Goal: Information Seeking & Learning: Learn about a topic

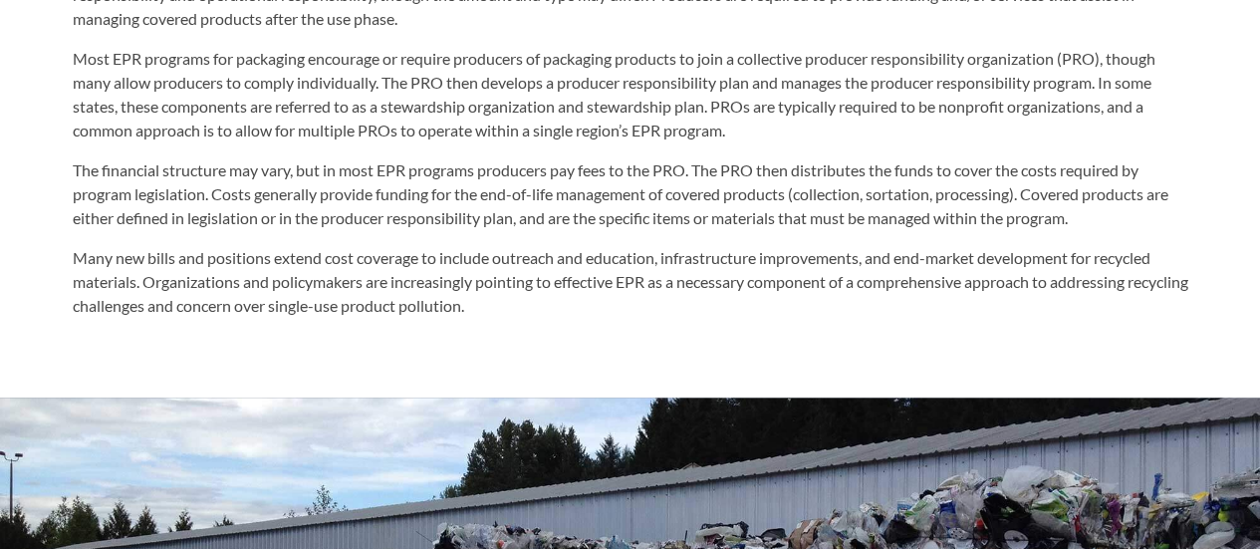
scroll to position [1195, 0]
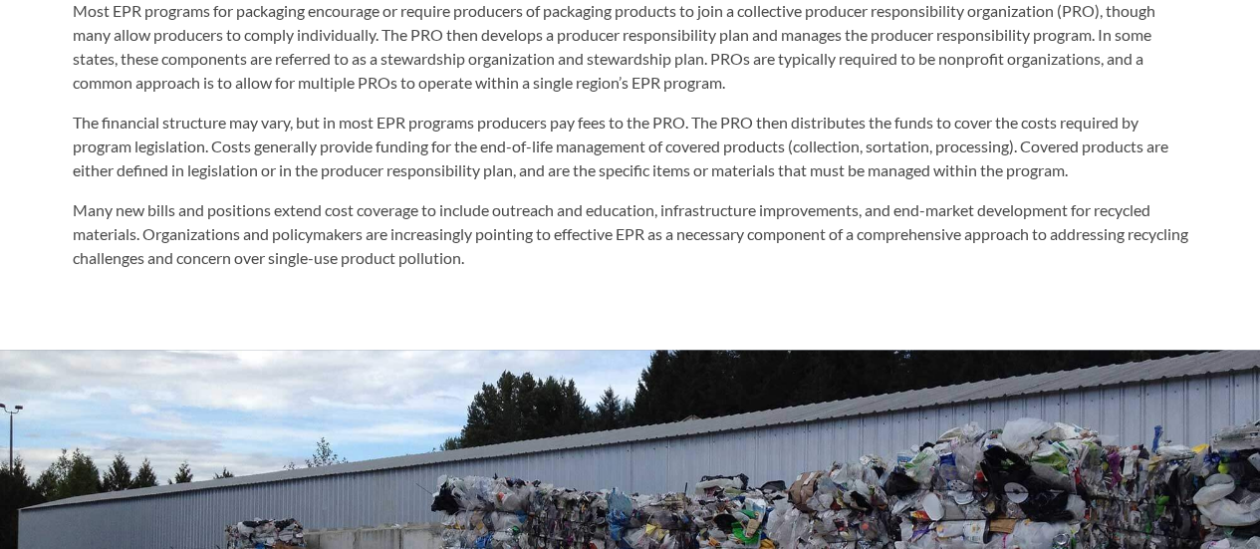
click at [564, 250] on p "Many new bills and positions extend cost coverage to include outreach and educa…" at bounding box center [631, 234] width 1116 height 72
click at [557, 175] on p "The financial structure may vary, but in most EPR programs producers pay fees t…" at bounding box center [631, 147] width 1116 height 72
click at [562, 150] on p "The financial structure may vary, but in most EPR programs producers pay fees t…" at bounding box center [631, 147] width 1116 height 72
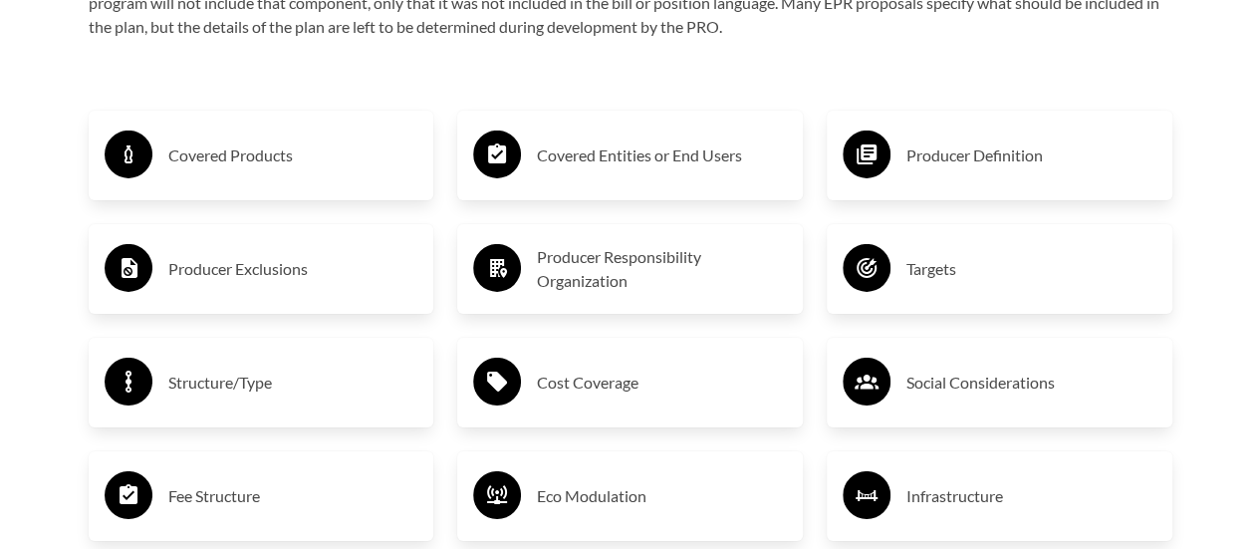
scroll to position [2888, 0]
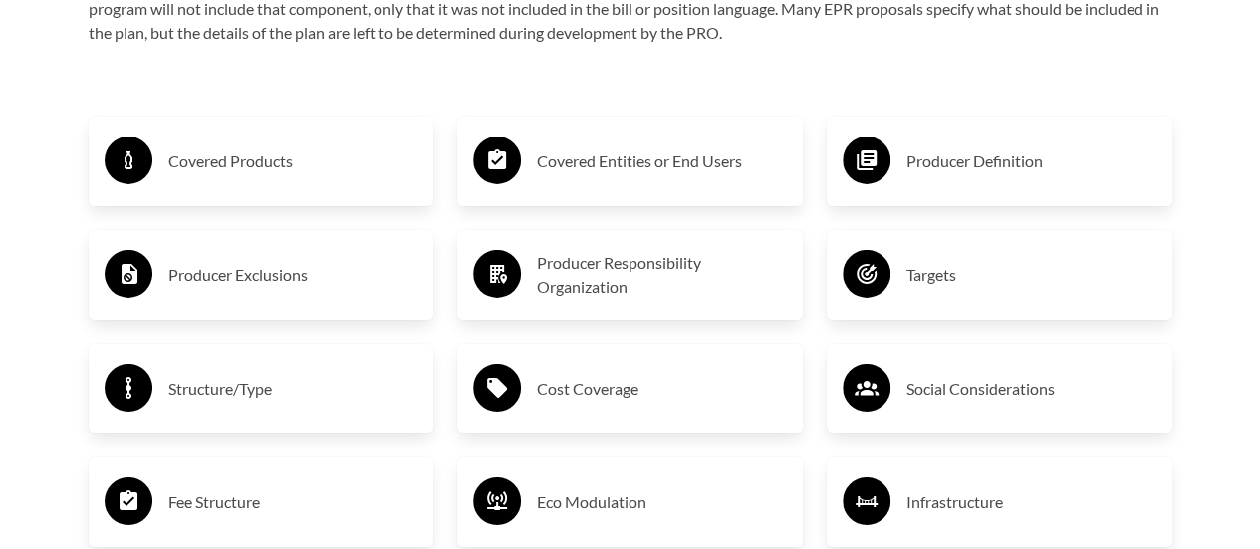
scroll to position [3088, 0]
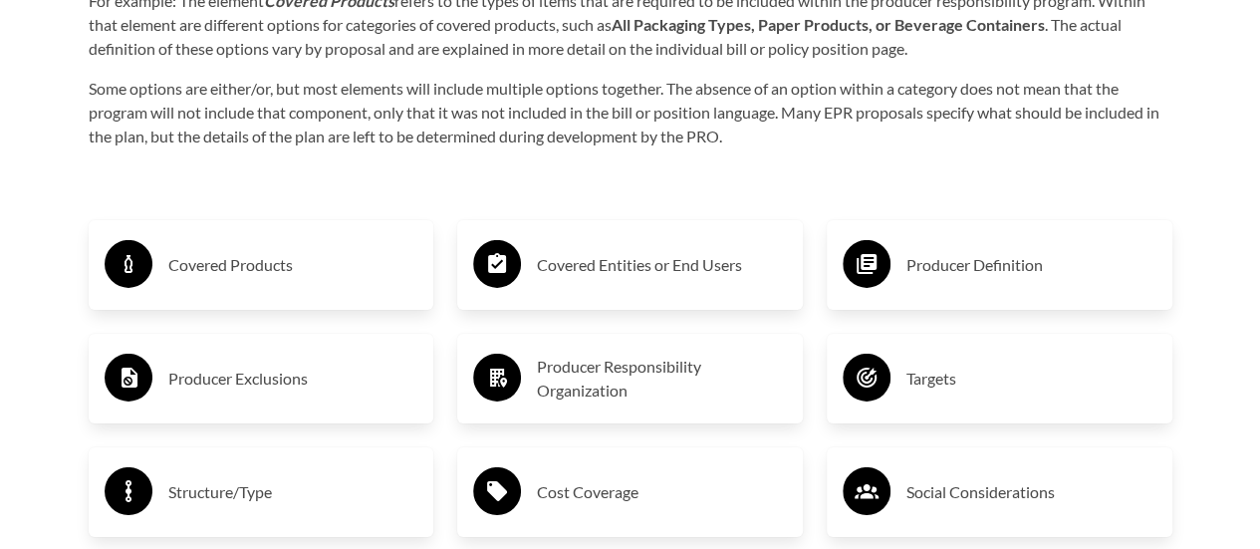
click at [287, 278] on h3 "Covered Products" at bounding box center [293, 265] width 250 height 32
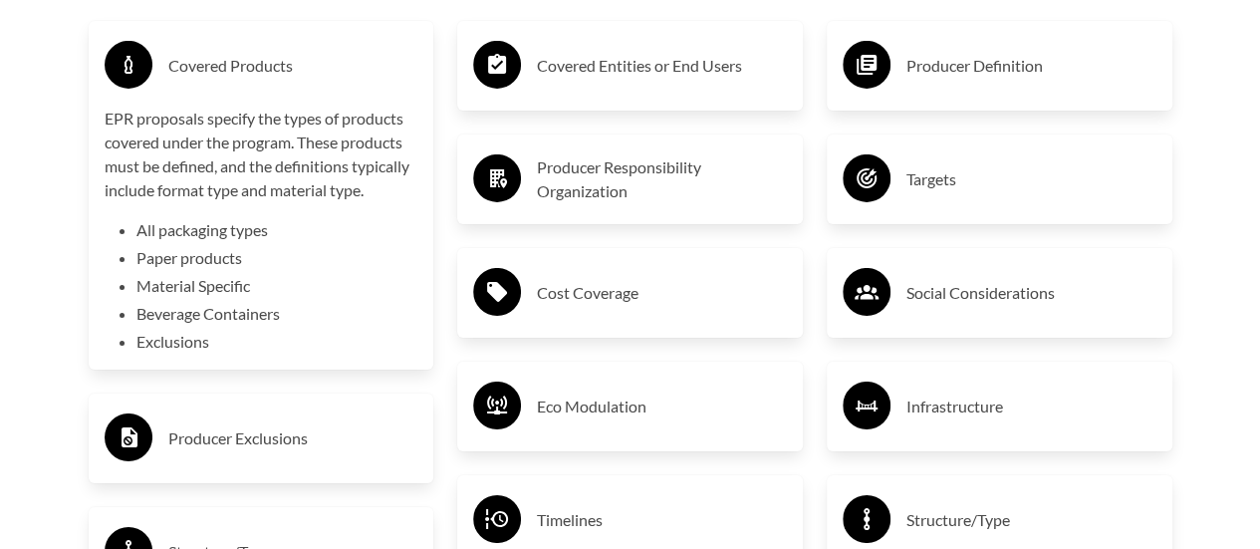
scroll to position [2888, 0]
